Goal: Transaction & Acquisition: Book appointment/travel/reservation

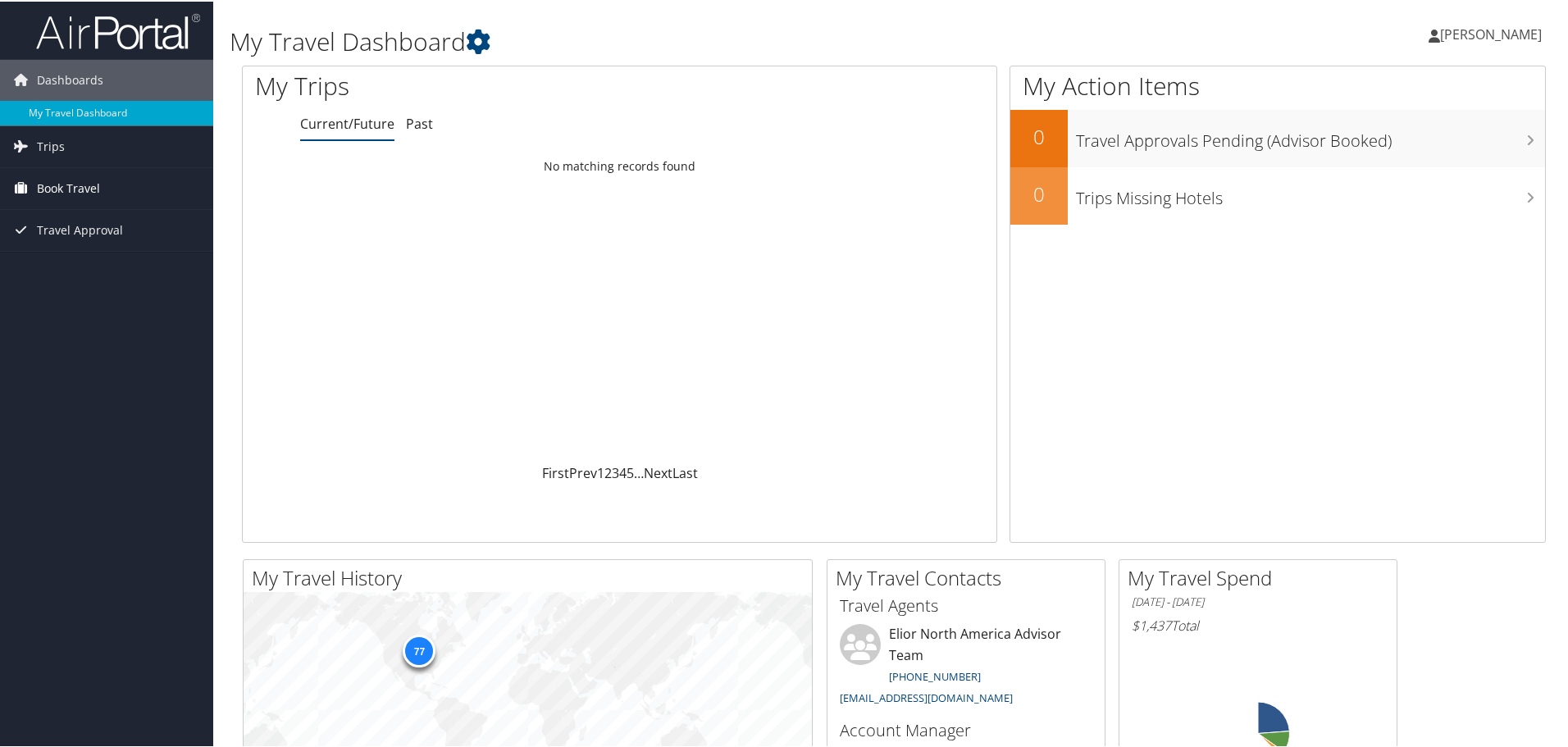
click at [154, 193] on link "Book Travel" at bounding box center [106, 187] width 213 height 41
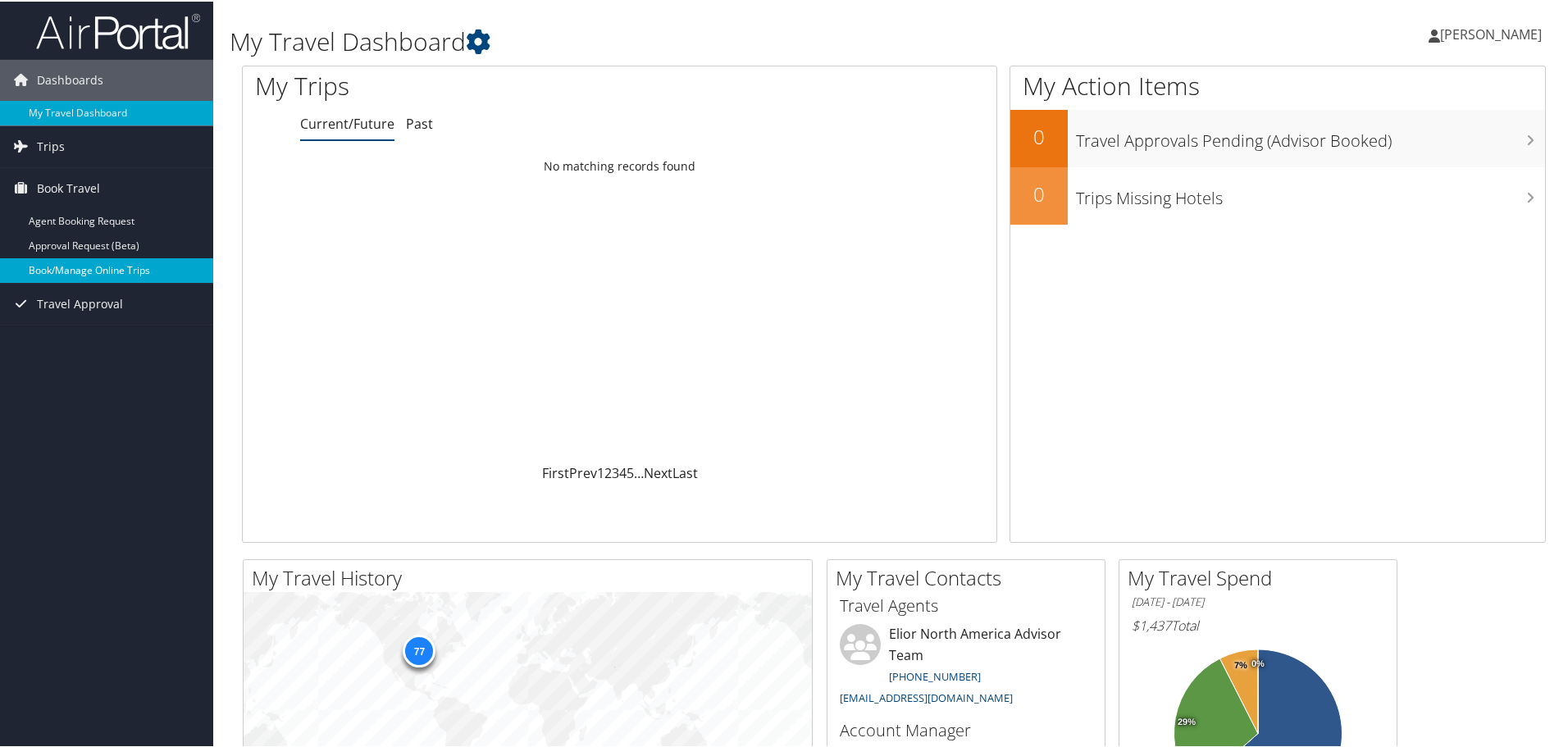
click at [158, 261] on link "Book/Manage Online Trips" at bounding box center [106, 269] width 213 height 24
click at [75, 183] on span "Book Travel" at bounding box center [68, 187] width 63 height 41
click at [103, 266] on link "Book/Manage Online Trips" at bounding box center [106, 269] width 213 height 24
